Goal: Information Seeking & Learning: Learn about a topic

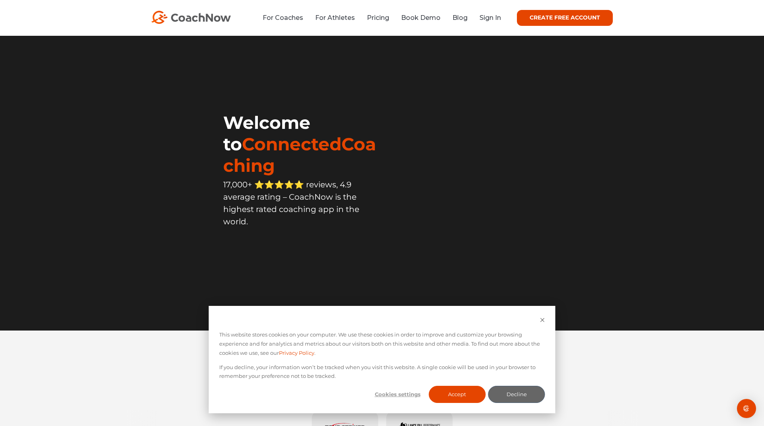
click at [354, 139] on h1 "Welcome to ConnectedCoaching" at bounding box center [302, 144] width 159 height 64
click at [375, 19] on link "Pricing" at bounding box center [378, 18] width 22 height 8
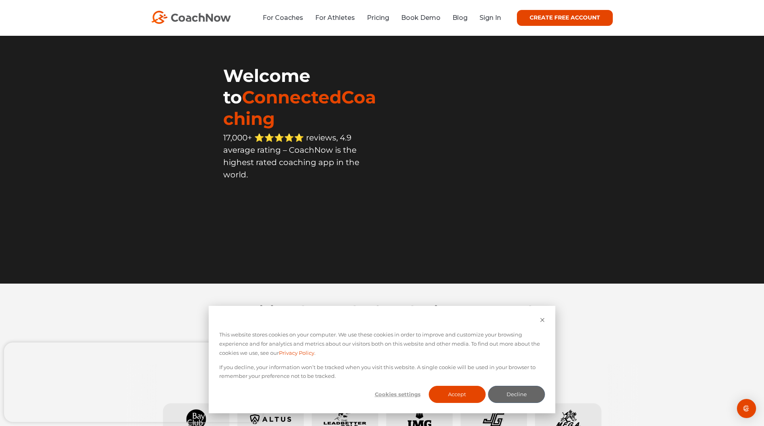
scroll to position [47, 0]
click at [449, 398] on button "Accept" at bounding box center [457, 394] width 57 height 17
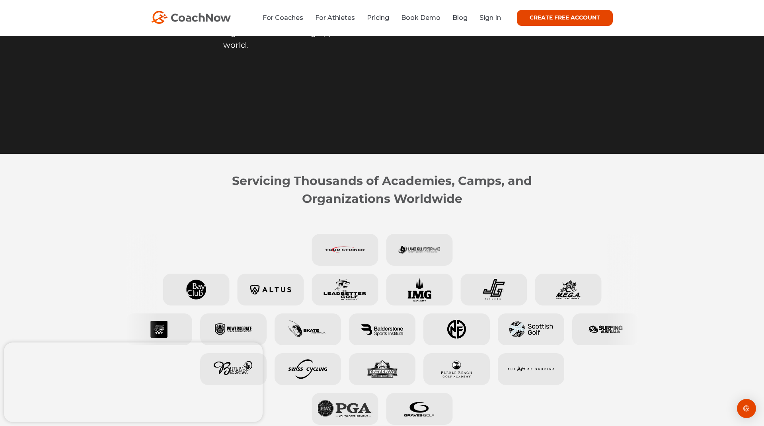
scroll to position [0, 0]
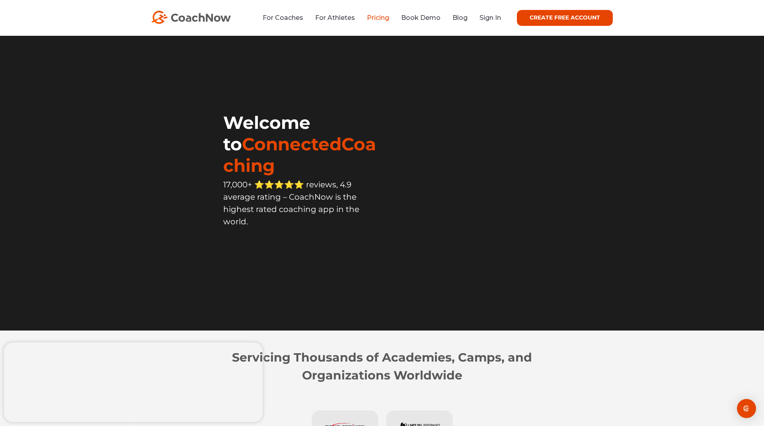
click at [377, 19] on link "Pricing" at bounding box center [378, 18] width 22 height 8
